Goal: Transaction & Acquisition: Purchase product/service

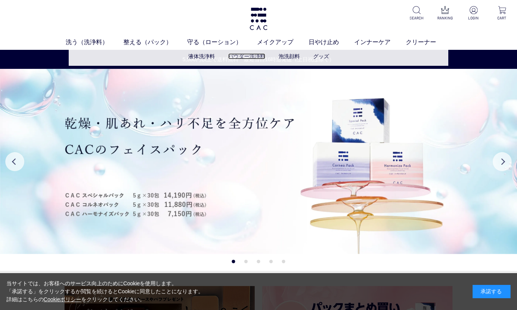
click at [237, 57] on link "パウダー洗浄料" at bounding box center [246, 56] width 37 height 6
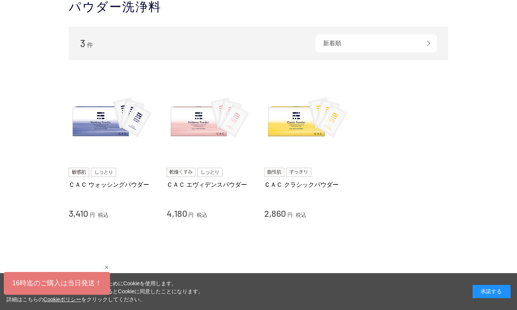
scroll to position [84, 0]
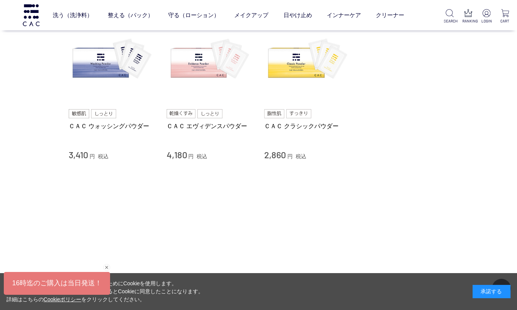
drag, startPoint x: 68, startPoint y: 155, endPoint x: 86, endPoint y: 155, distance: 17.5
click at [86, 155] on div "買い物かご 買い物かご内の商品 買い物かごは空です... カテゴリから探す 商品一覧 スキンケア 洗う（洗浄料） 液体洗浄料 パウダー洗浄料 泡洗顔料 グッズ…" at bounding box center [258, 84] width 403 height 289
drag, startPoint x: 265, startPoint y: 154, endPoint x: 287, endPoint y: 154, distance: 21.6
click at [287, 154] on div "2,860 円 税込" at bounding box center [307, 154] width 87 height 12
copy span "2,860"
